Goal: Task Accomplishment & Management: Use online tool/utility

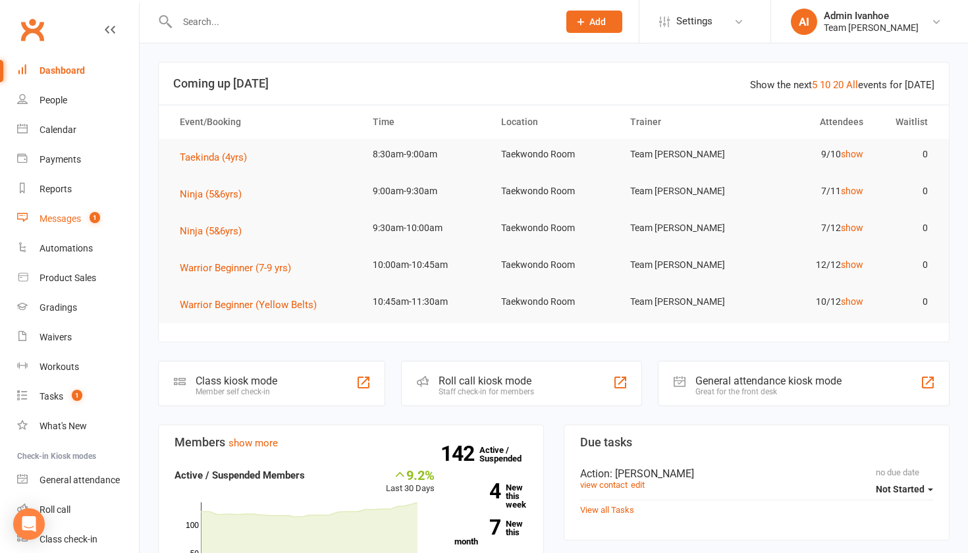
click at [59, 217] on div "Messages" at bounding box center [60, 218] width 41 height 11
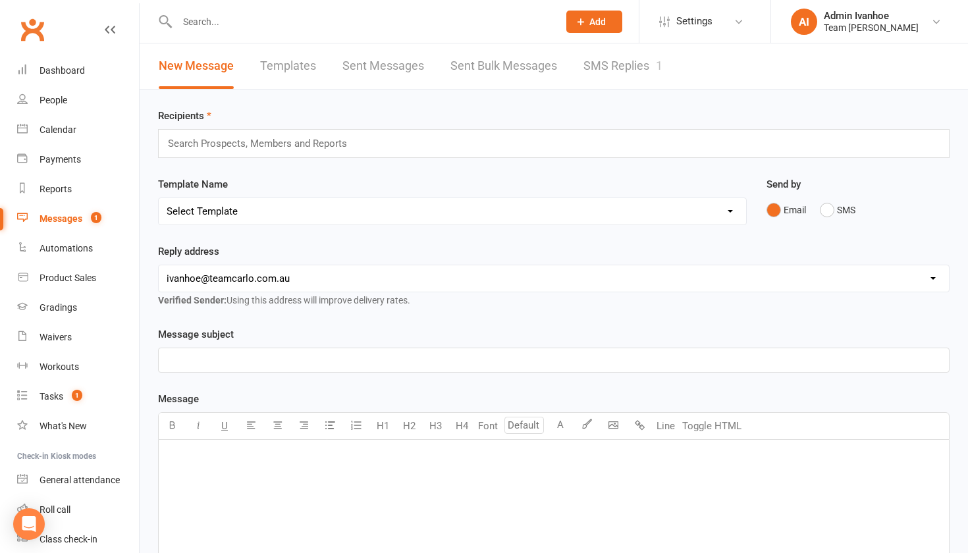
click at [599, 58] on link "SMS Replies 1" at bounding box center [622, 65] width 79 height 45
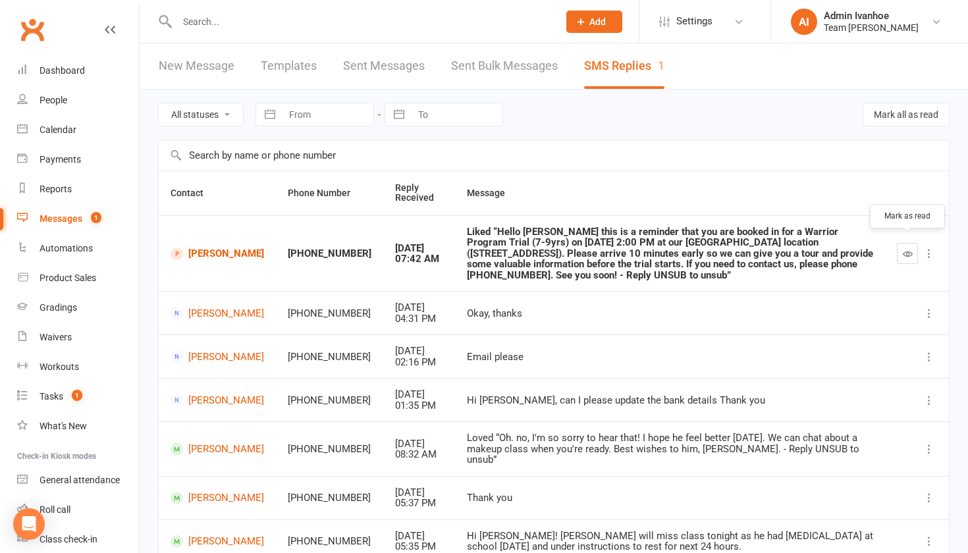
click at [906, 243] on button "button" at bounding box center [907, 253] width 21 height 21
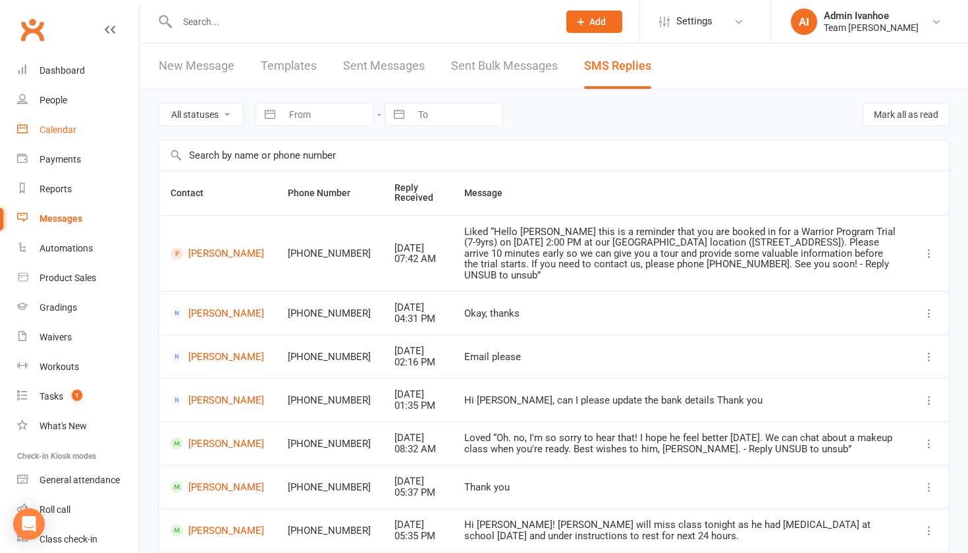
click at [57, 132] on div "Calendar" at bounding box center [58, 129] width 37 height 11
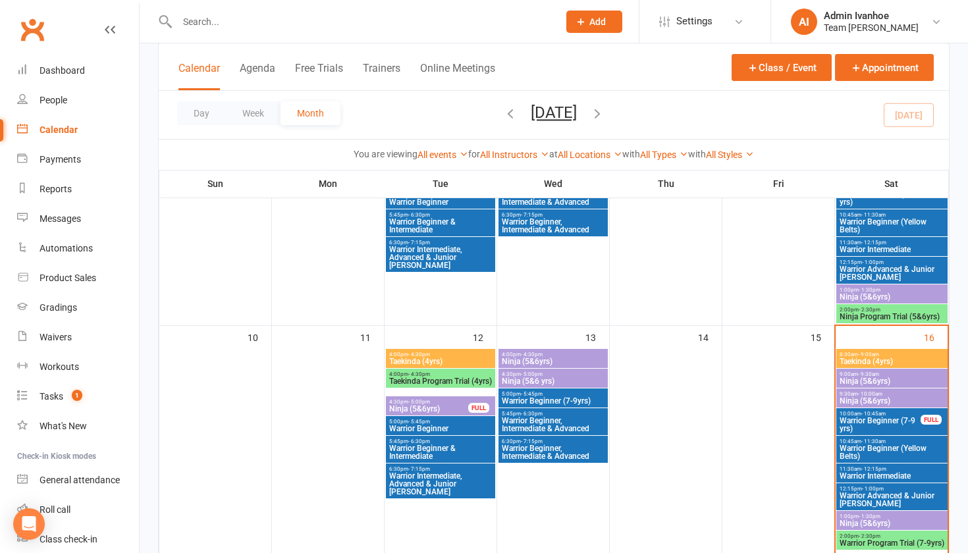
scroll to position [422, 0]
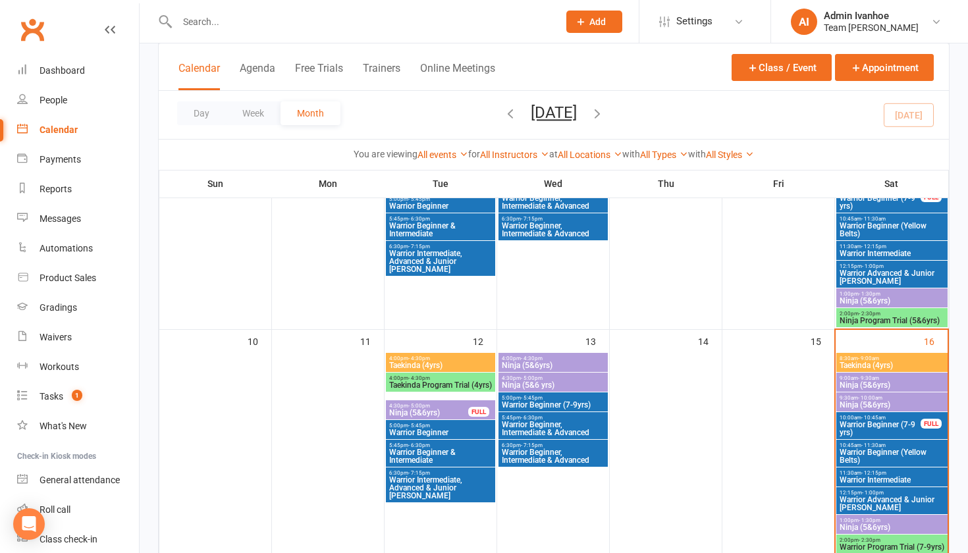
click at [859, 437] on div "10:00am - 10:45am Warrior Beginner (7-9 yrs) FULL" at bounding box center [891, 425] width 111 height 27
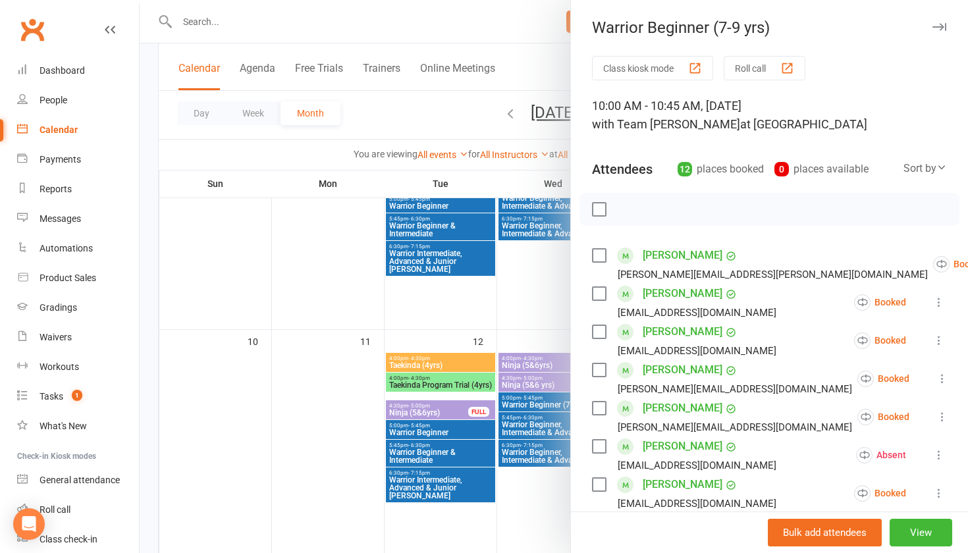
scroll to position [0, 0]
click at [938, 21] on button "button" at bounding box center [939, 27] width 16 height 16
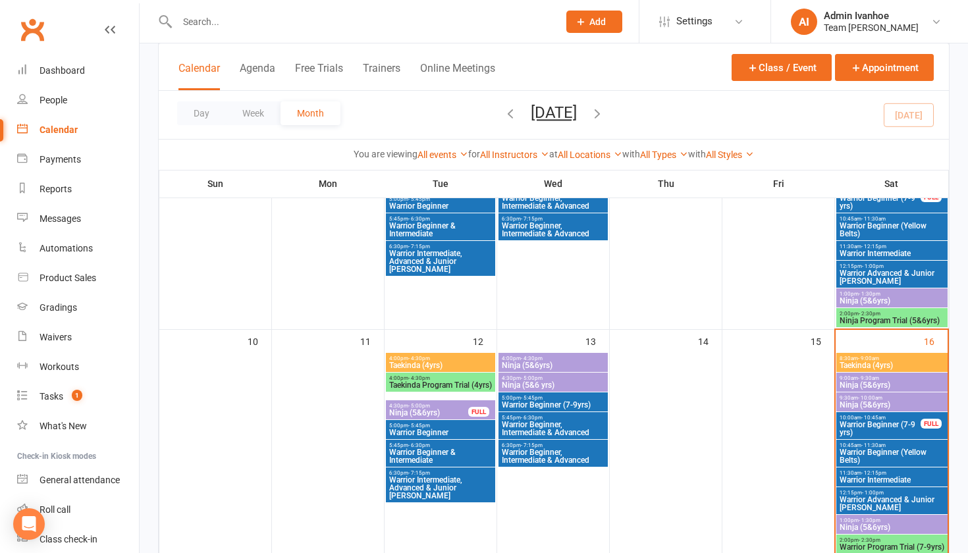
click at [882, 467] on div "11:30am - 12:15pm Warrior Intermediate" at bounding box center [891, 476] width 111 height 19
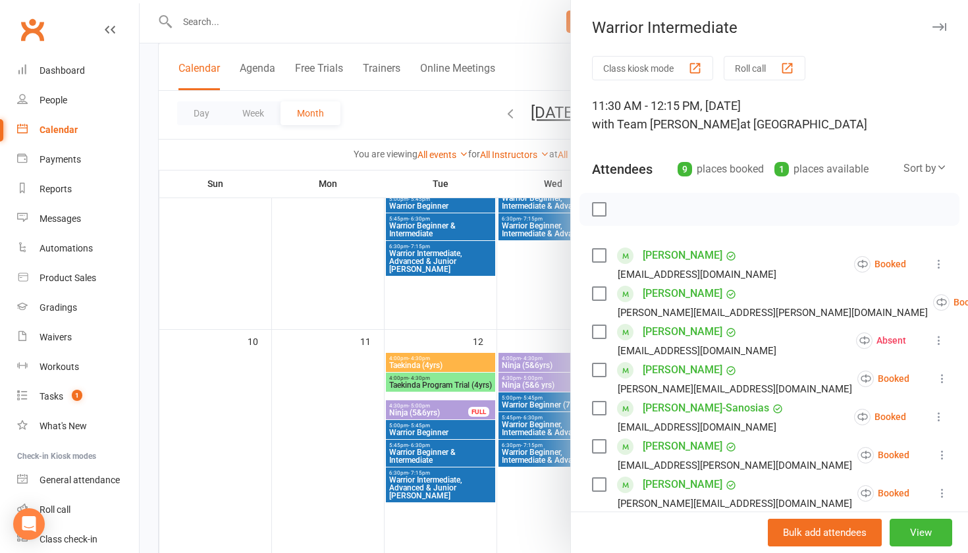
click at [790, 67] on div "button" at bounding box center [787, 68] width 14 height 14
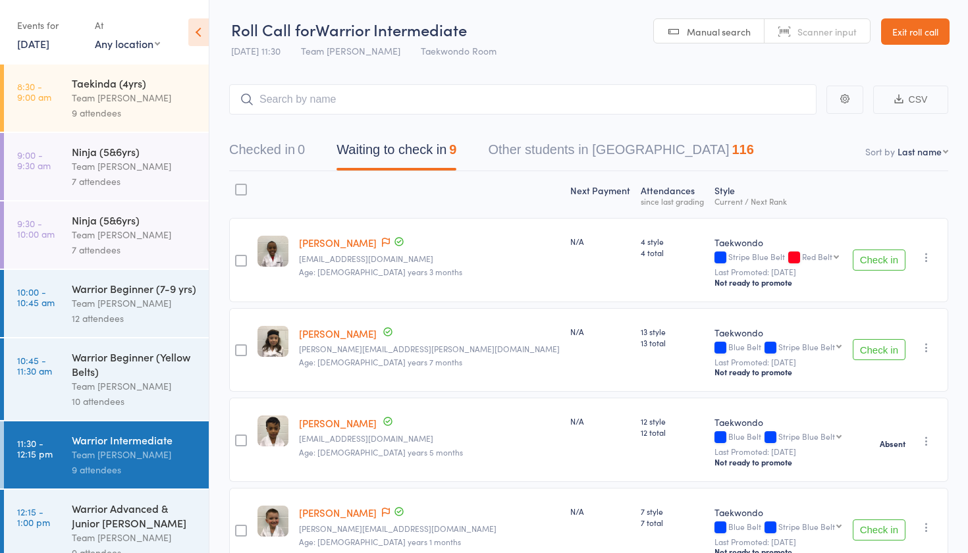
select select "10"
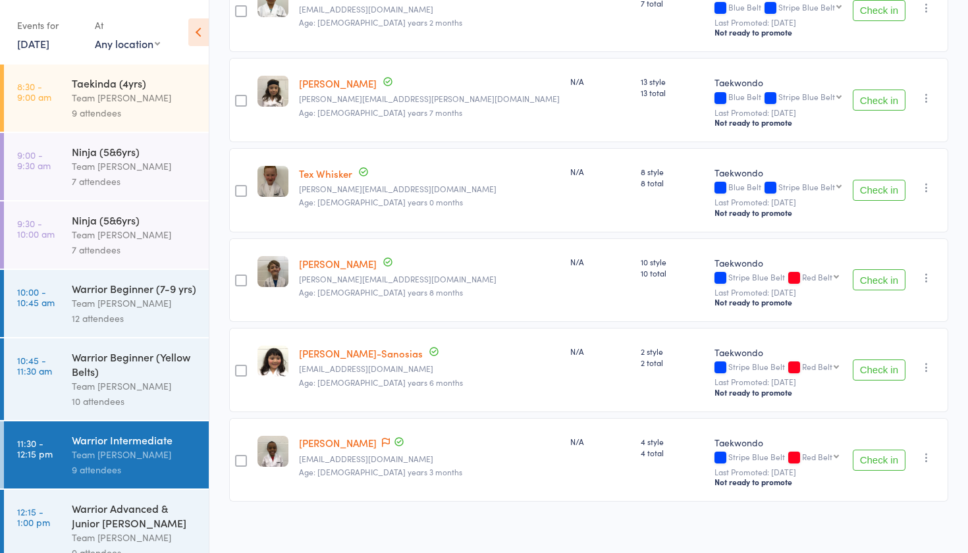
scroll to position [519, 0]
click at [131, 533] on div "Team [PERSON_NAME]" at bounding box center [135, 537] width 126 height 15
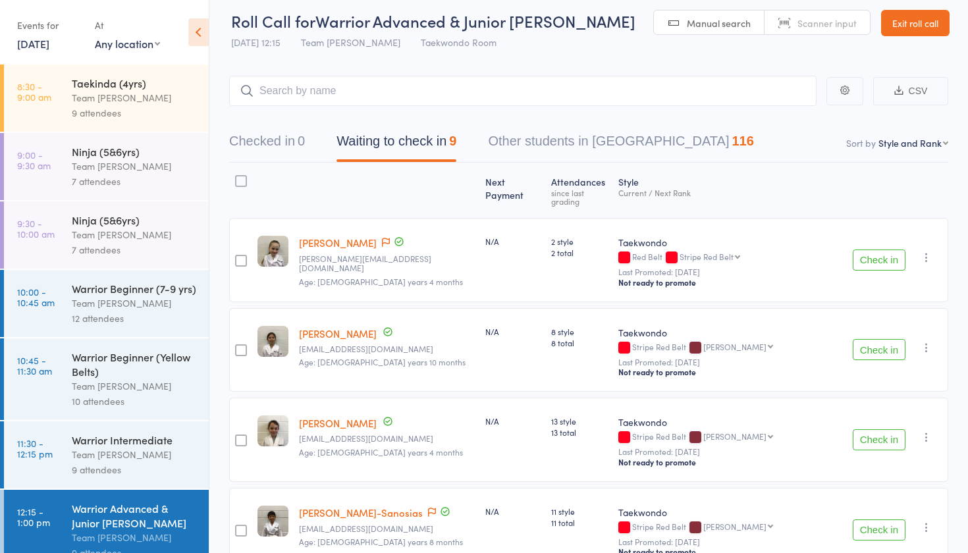
click at [124, 484] on div "Warrior Intermediate Team Carlo Ivanhoe 9 attendees" at bounding box center [140, 454] width 137 height 67
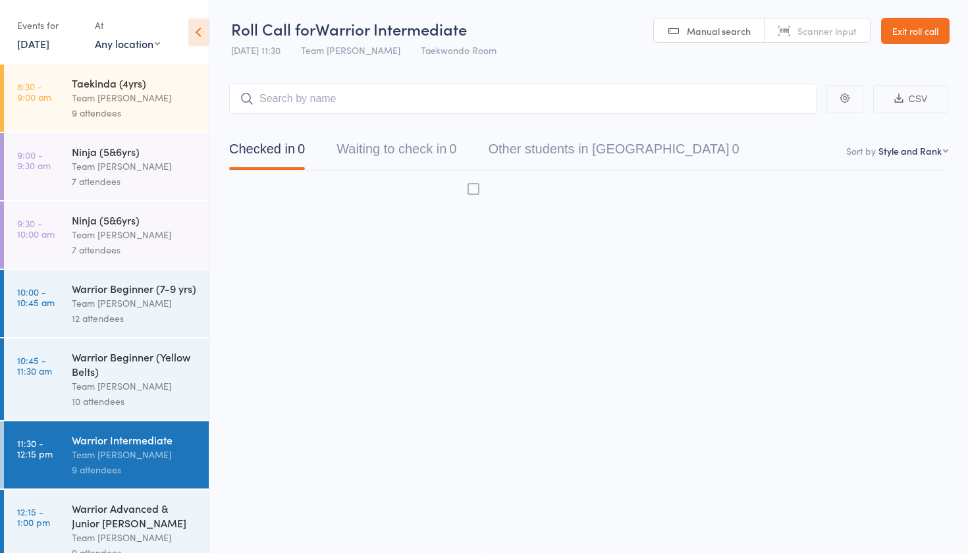
click at [126, 463] on div "9 attendees" at bounding box center [135, 469] width 126 height 15
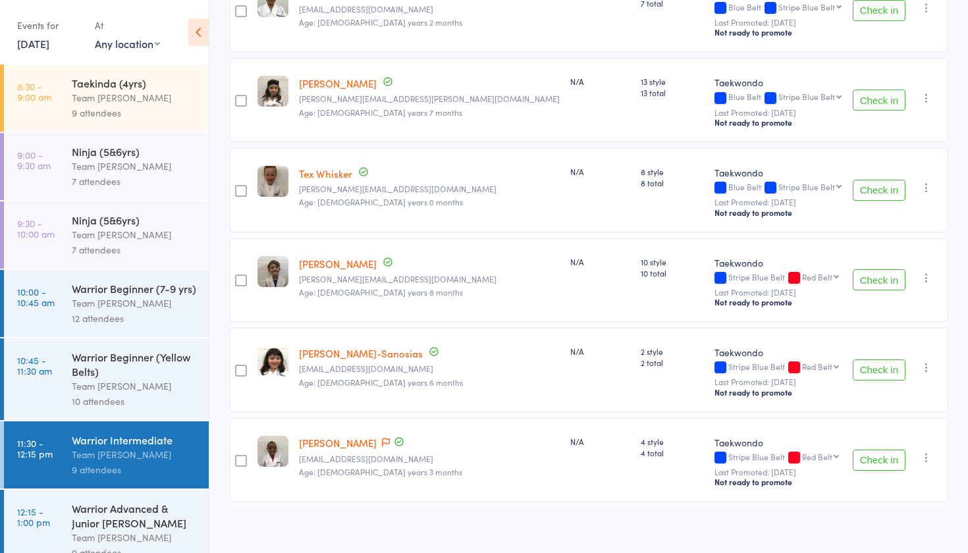
scroll to position [519, 0]
click at [94, 517] on div "Warrior Advanced & Junior [PERSON_NAME]" at bounding box center [135, 515] width 126 height 29
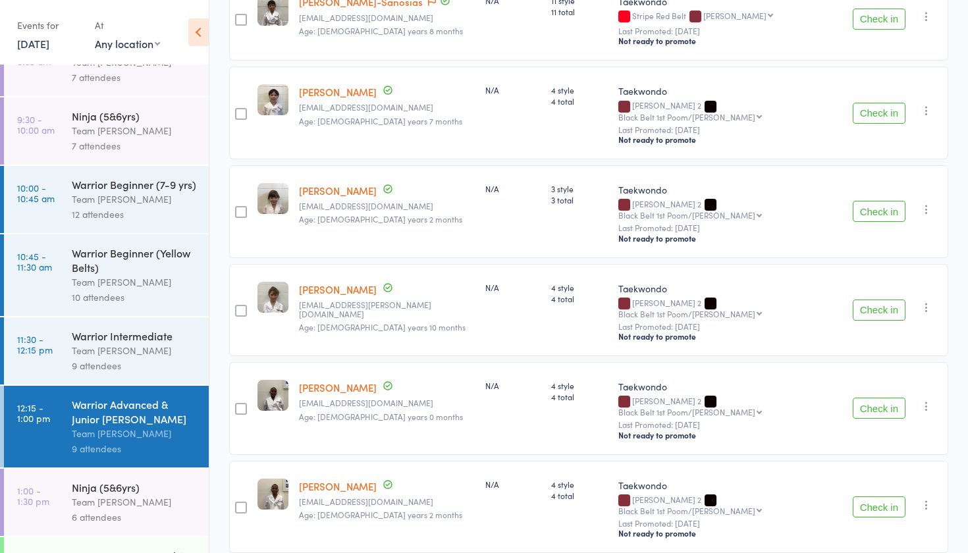
scroll to position [519, 0]
click at [116, 478] on div "Ninja (5&6yrs) Team Carlo Ivanhoe 6 attendees" at bounding box center [140, 502] width 137 height 67
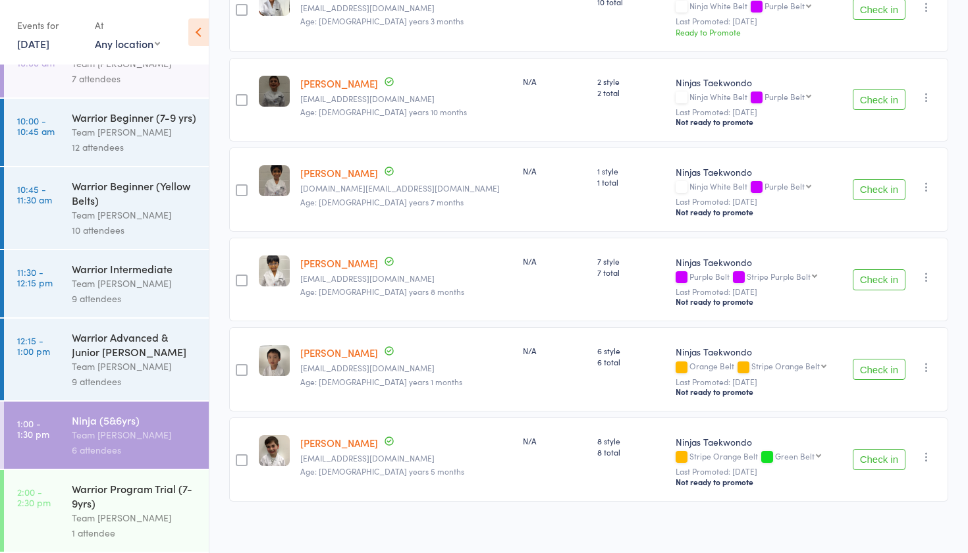
scroll to position [171, 0]
click at [101, 516] on div "Team [PERSON_NAME]" at bounding box center [135, 517] width 126 height 15
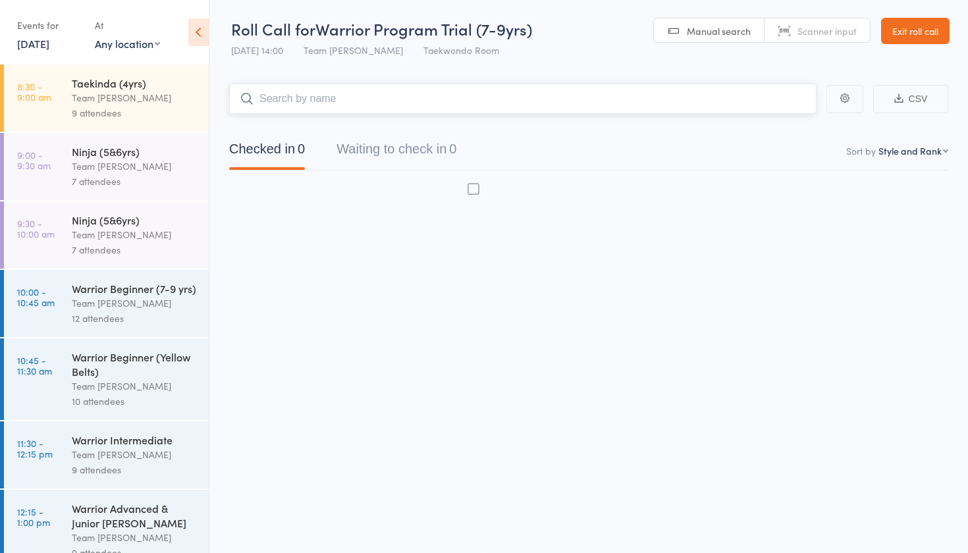
scroll to position [9, 0]
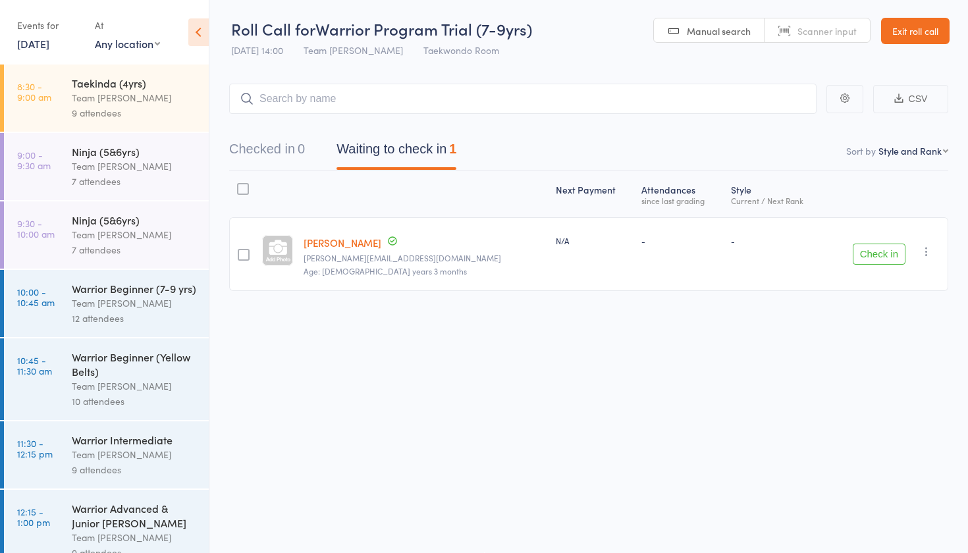
click at [13, 552] on link "12:15 - 1:00 pm Warrior Advanced & Junior Cho Dan Bo Team Carlo Ivanhoe 9 atten…" at bounding box center [106, 531] width 205 height 82
